Goal: Entertainment & Leisure: Consume media (video, audio)

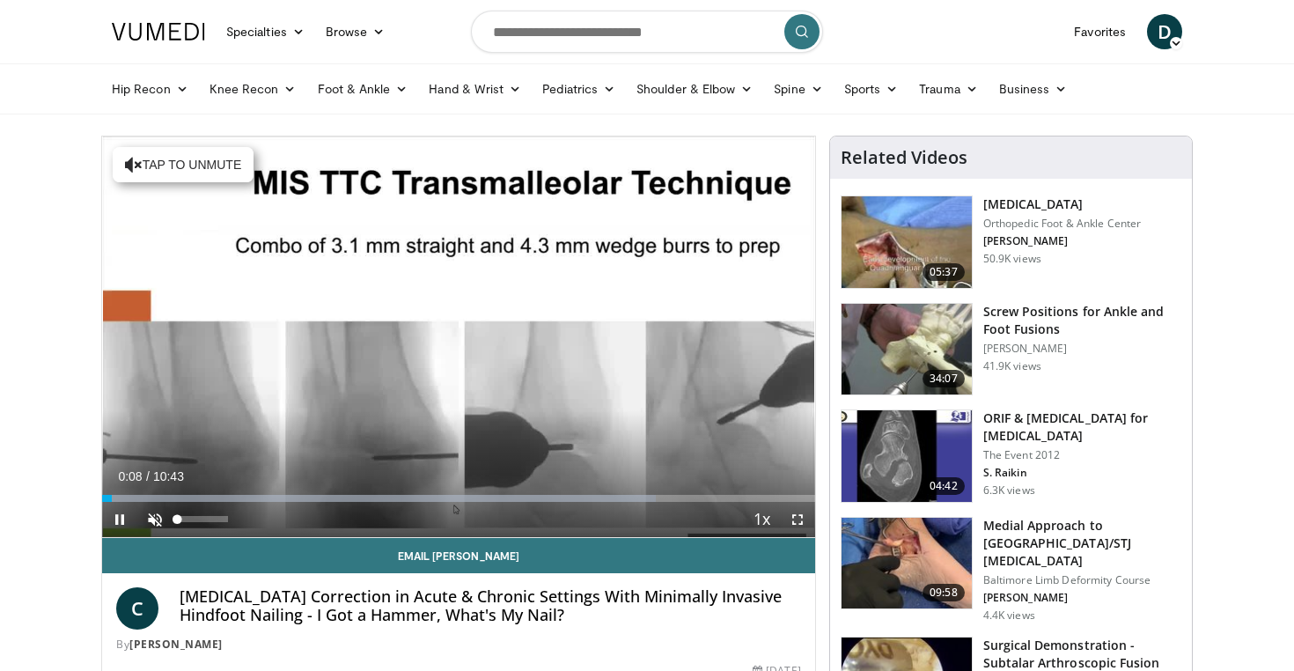
click at [152, 514] on span "Video Player" at bounding box center [154, 519] width 35 height 35
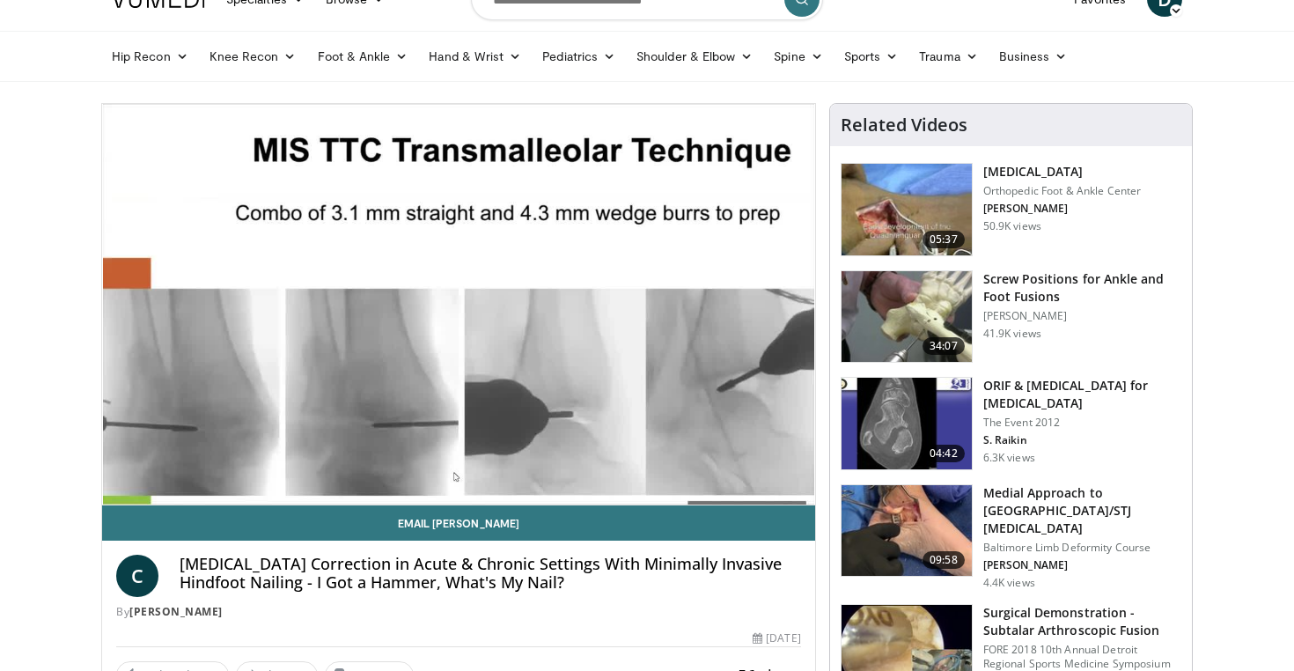
scroll to position [30, 0]
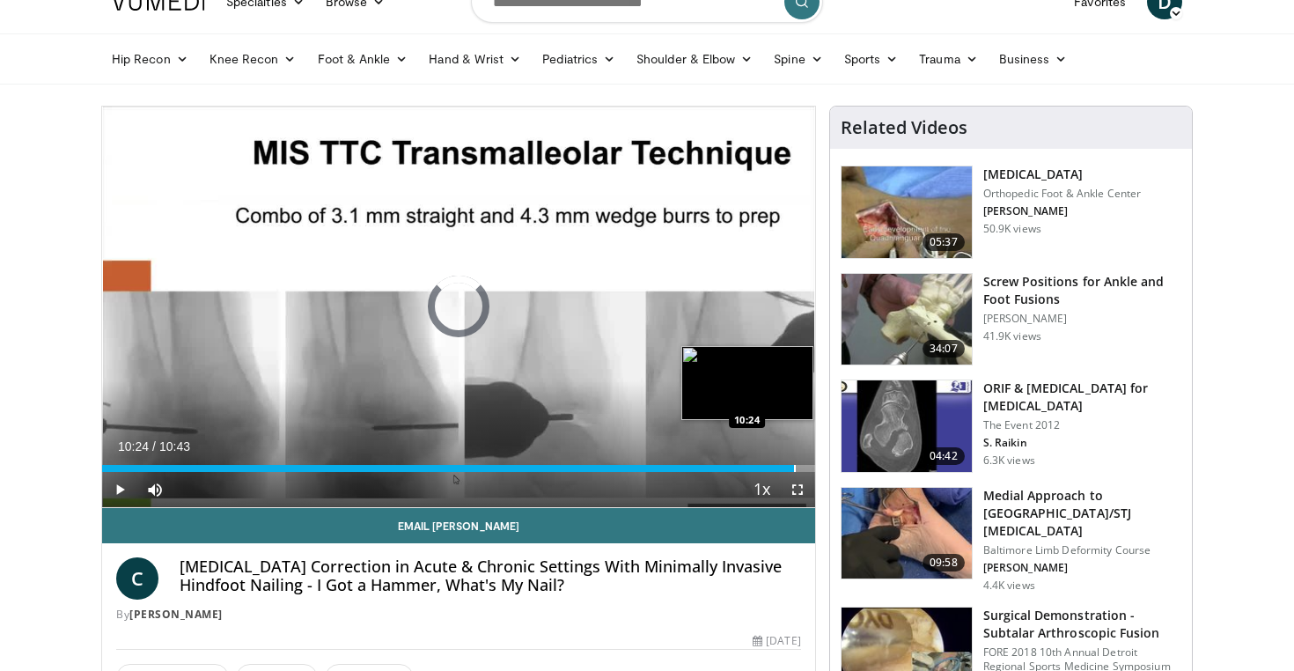
click at [794, 470] on div "Progress Bar" at bounding box center [795, 468] width 2 height 7
click at [807, 469] on div "Progress Bar" at bounding box center [808, 468] width 2 height 7
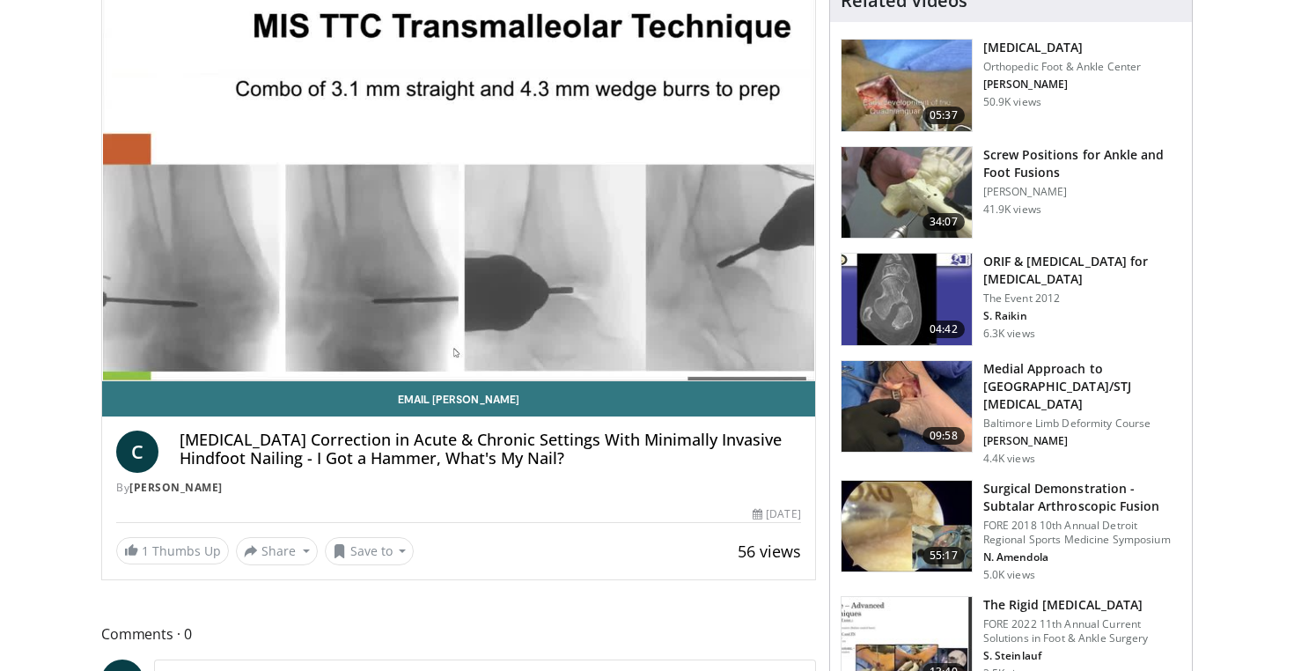
scroll to position [159, 0]
